Goal: Entertainment & Leisure: Consume media (video, audio)

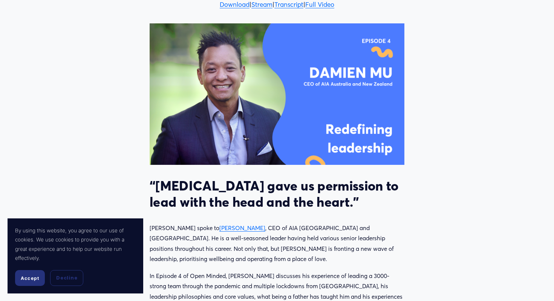
scroll to position [278, 0]
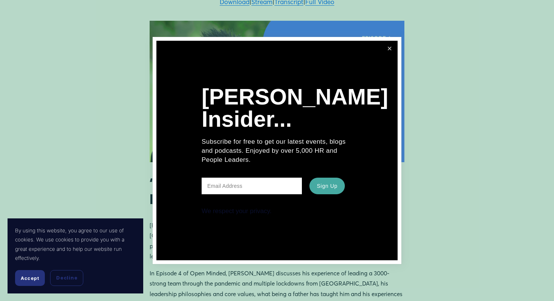
click at [386, 48] on link "Close" at bounding box center [389, 49] width 14 height 14
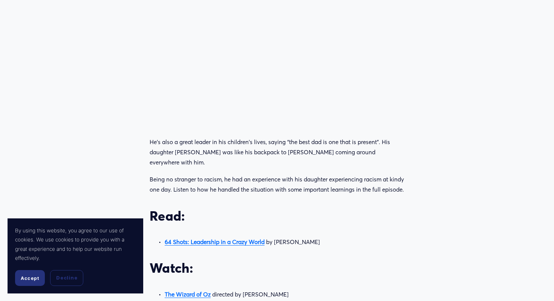
scroll to position [1487, 0]
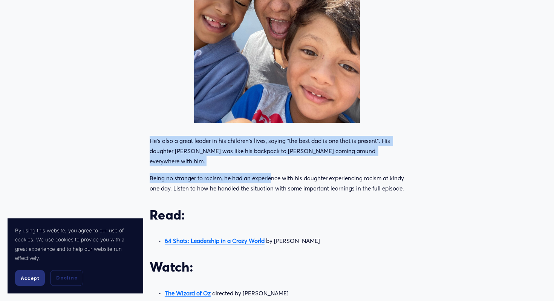
drag, startPoint x: 254, startPoint y: 98, endPoint x: 272, endPoint y: 128, distance: 35.5
click at [272, 129] on div "He’s also a great leader in his children's lives, saying “the best dad is one t…" at bounding box center [276, 265] width 267 height 272
click at [206, 136] on div "He’s also a great leader in his children's lives, saying “the best dad is one t…" at bounding box center [277, 265] width 255 height 259
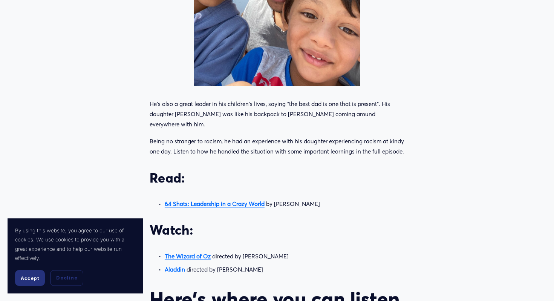
scroll to position [1531, 0]
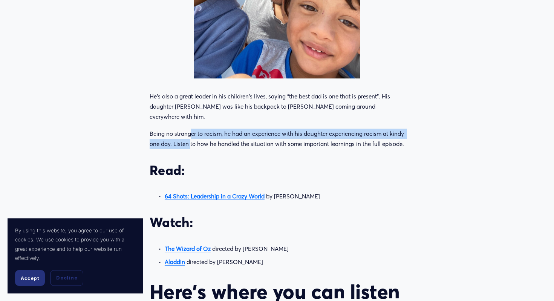
drag, startPoint x: 206, startPoint y: 100, endPoint x: 190, endPoint y: 88, distance: 19.9
click at [190, 128] on p "Being no stranger to racism, he had an experience with his daughter experiencin…" at bounding box center [277, 138] width 255 height 21
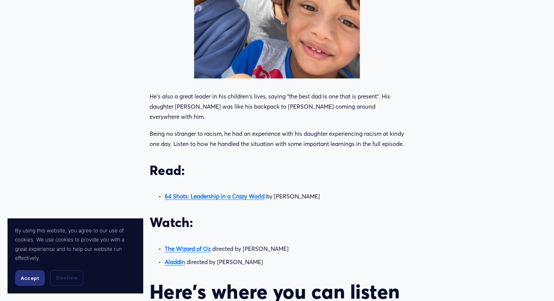
click at [190, 128] on p "Being no stranger to racism, he had an experience with his daughter experiencin…" at bounding box center [277, 138] width 255 height 21
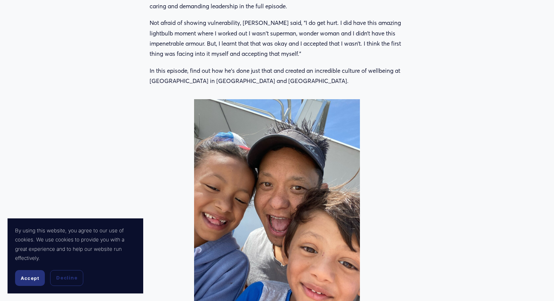
scroll to position [1290, 0]
